Goal: Browse casually: Explore the website without a specific task or goal

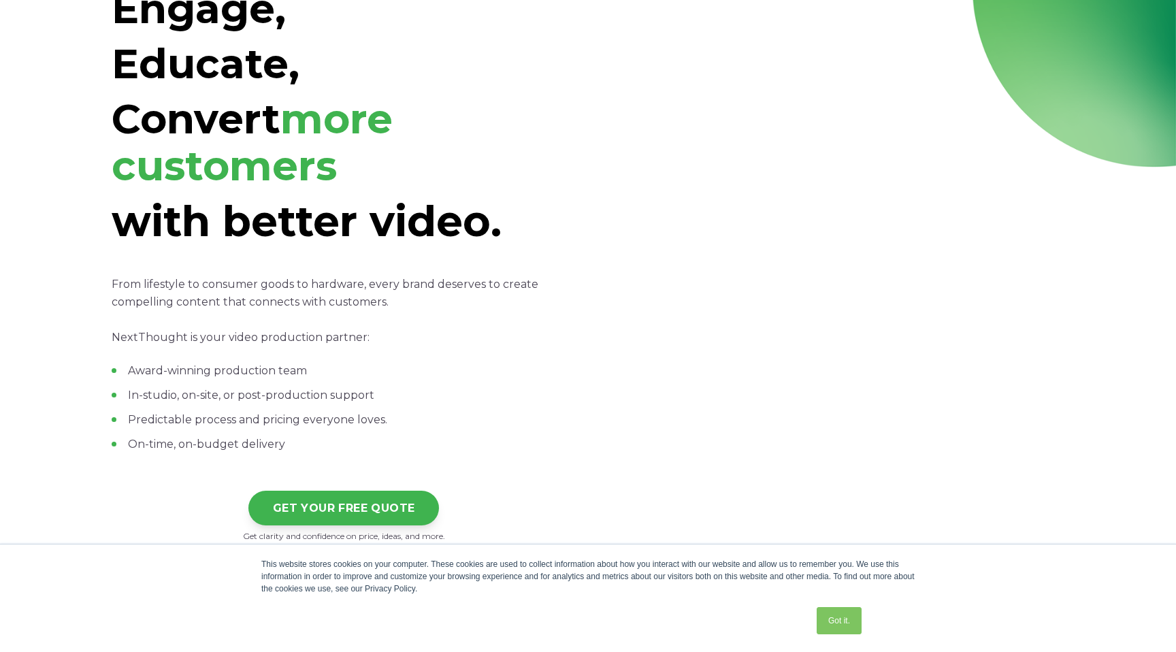
scroll to position [129, 0]
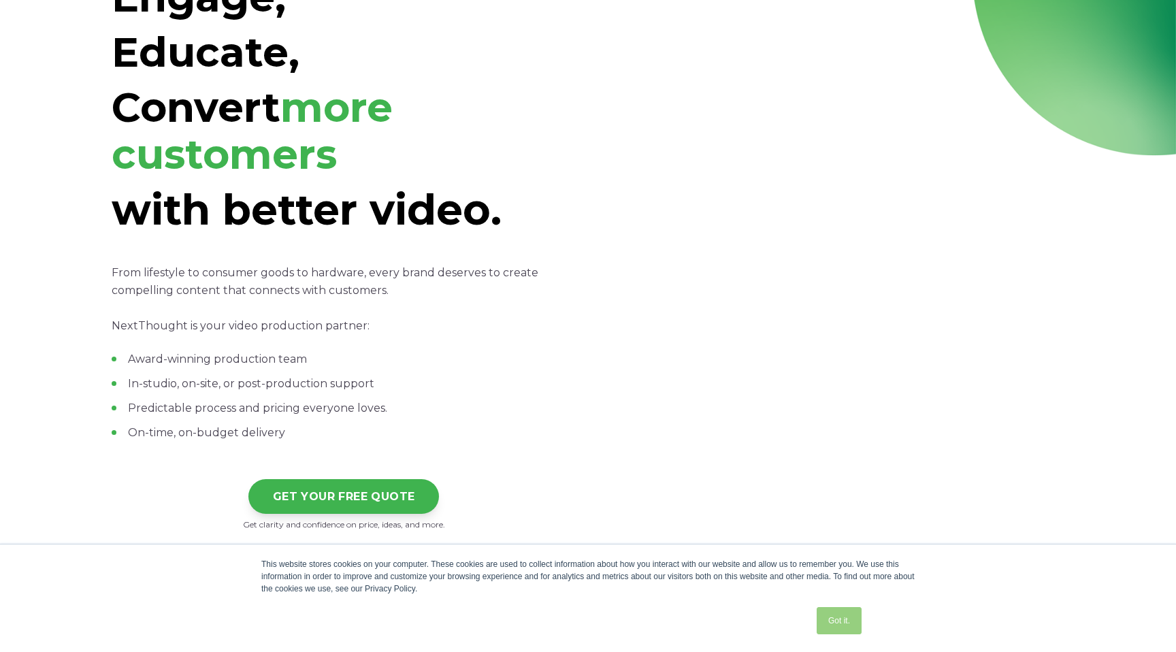
click at [838, 620] on link "Got it." at bounding box center [839, 620] width 45 height 27
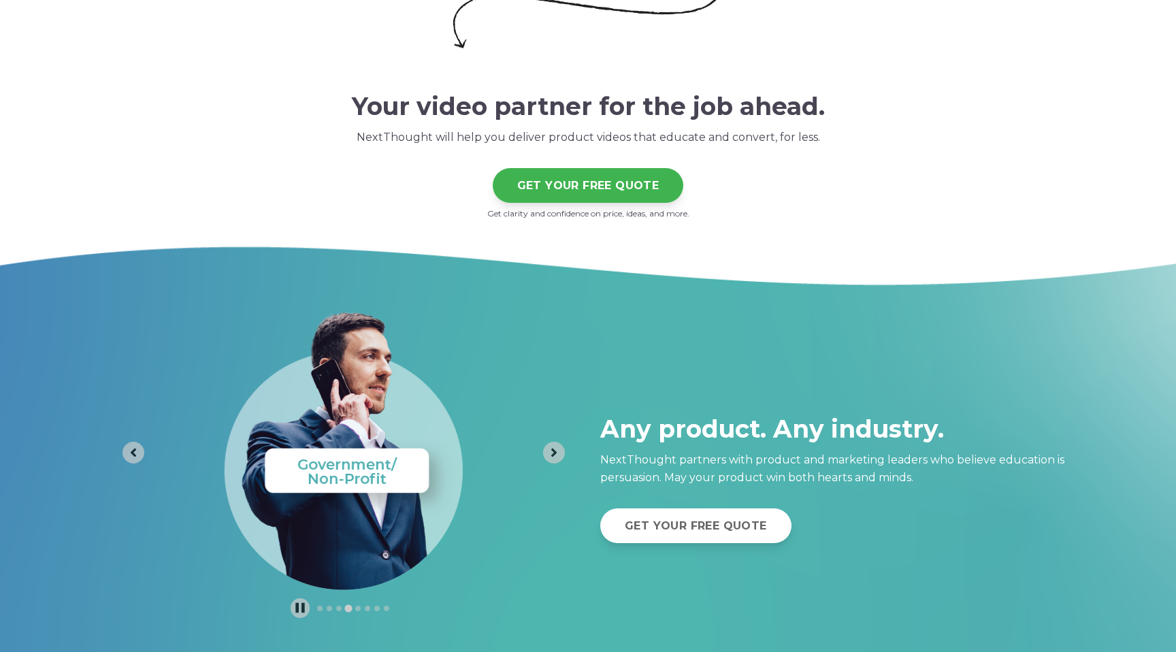
scroll to position [4424, 0]
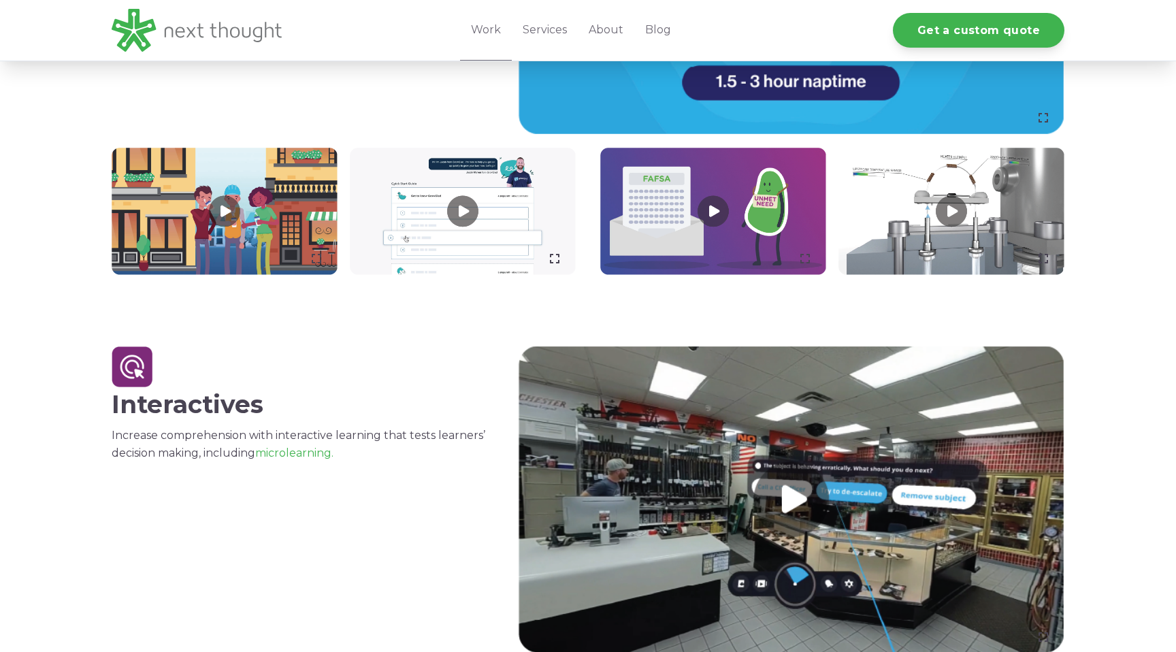
scroll to position [1245, 0]
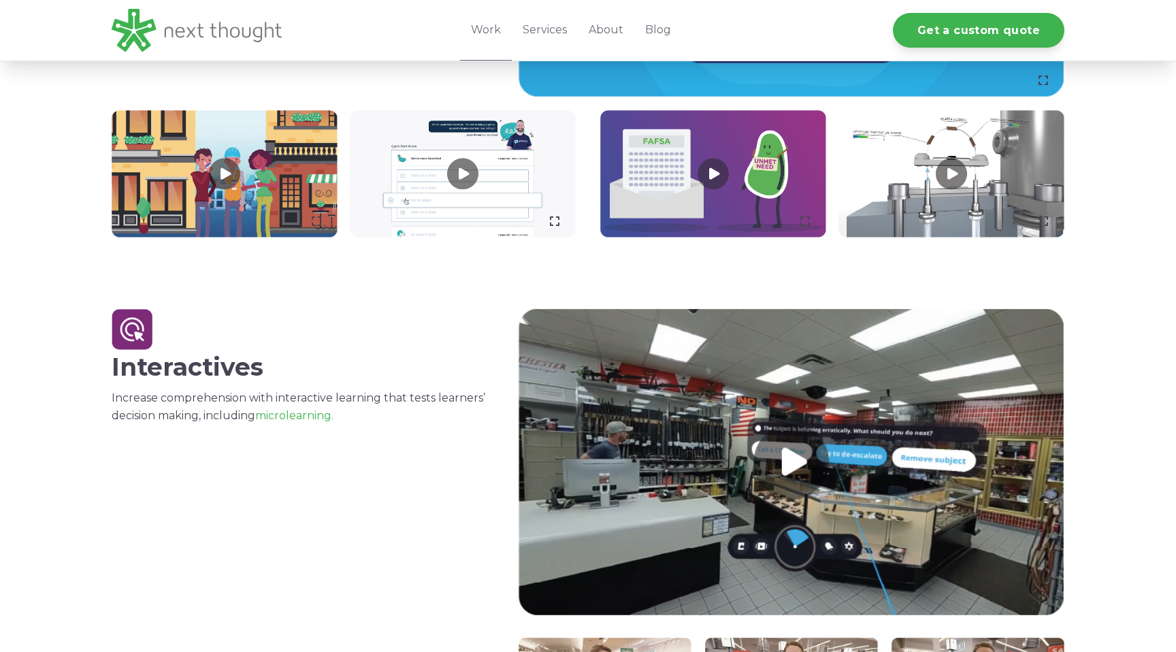
click at [453, 193] on link at bounding box center [463, 173] width 226 height 127
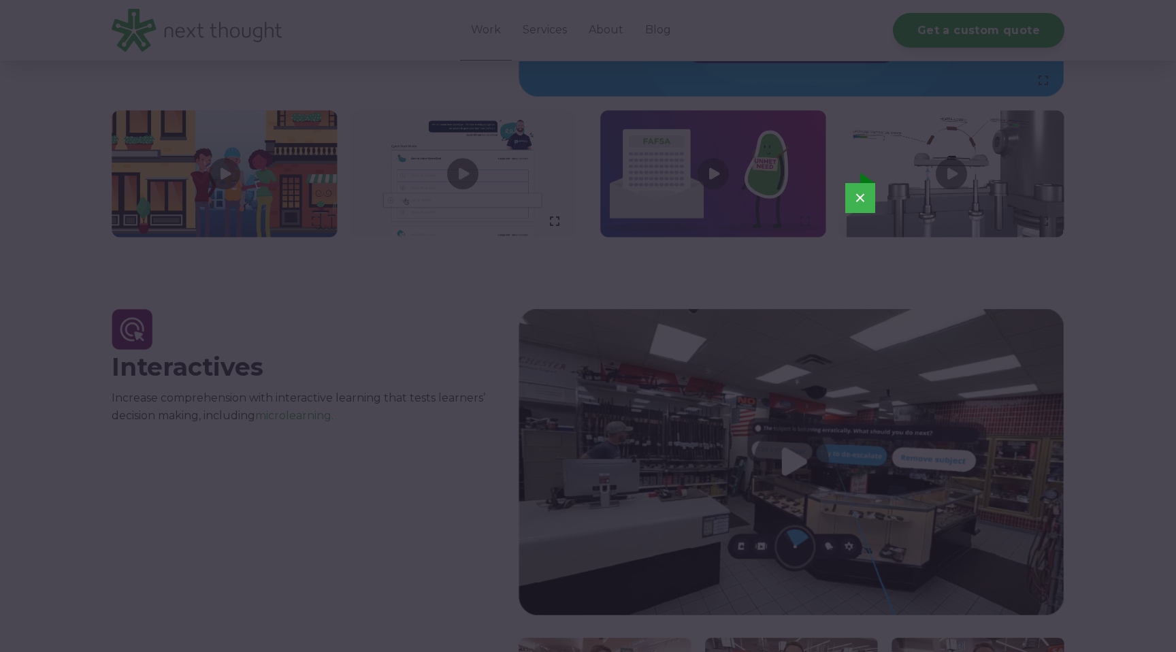
click at [866, 183] on button "×" at bounding box center [860, 198] width 30 height 30
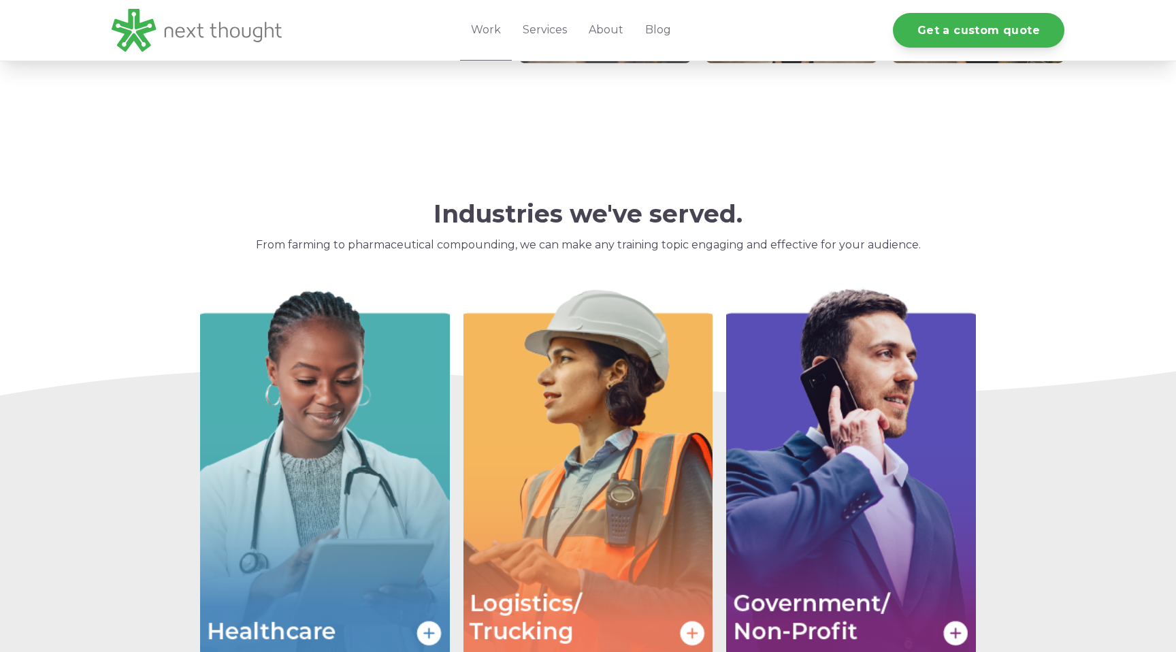
scroll to position [1934, 0]
